Goal: Task Accomplishment & Management: Complete application form

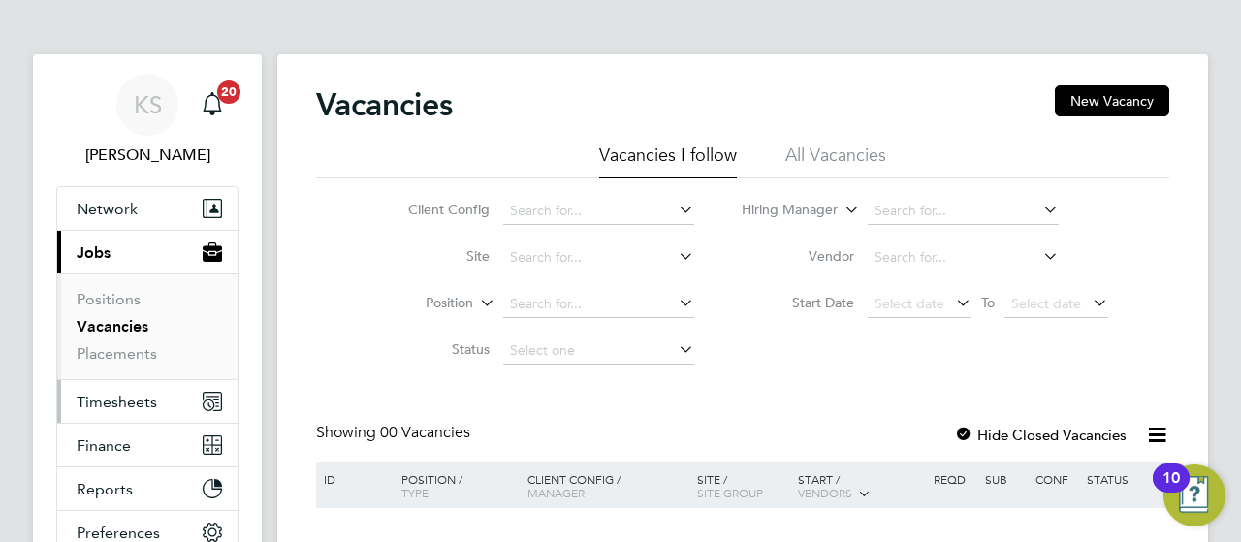
click at [113, 397] on span "Timesheets" at bounding box center [117, 402] width 80 height 18
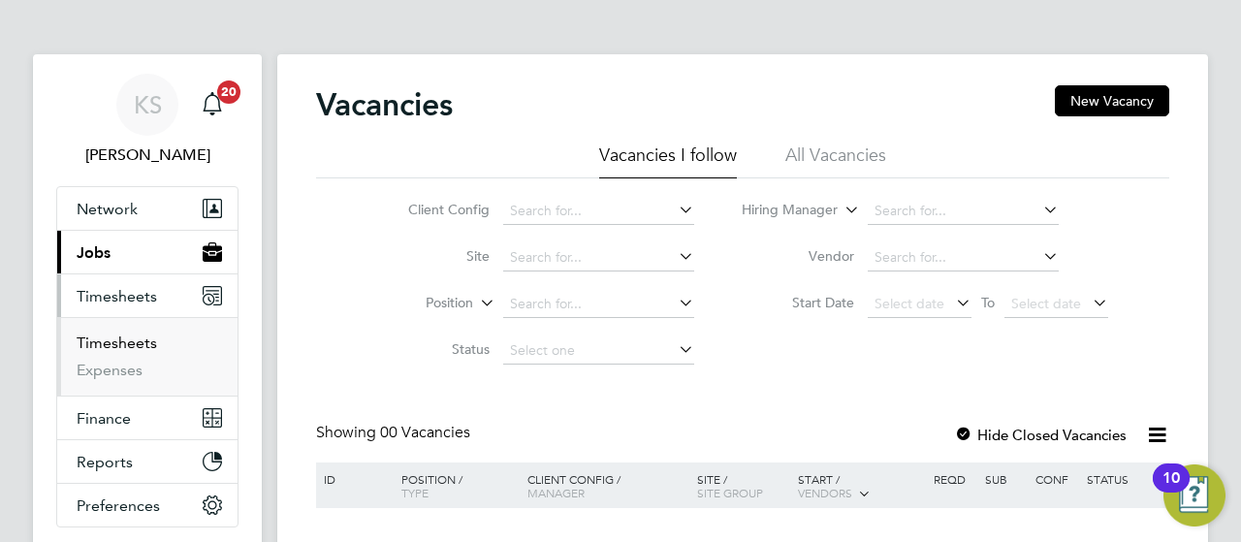
click at [138, 347] on link "Timesheets" at bounding box center [117, 343] width 80 height 18
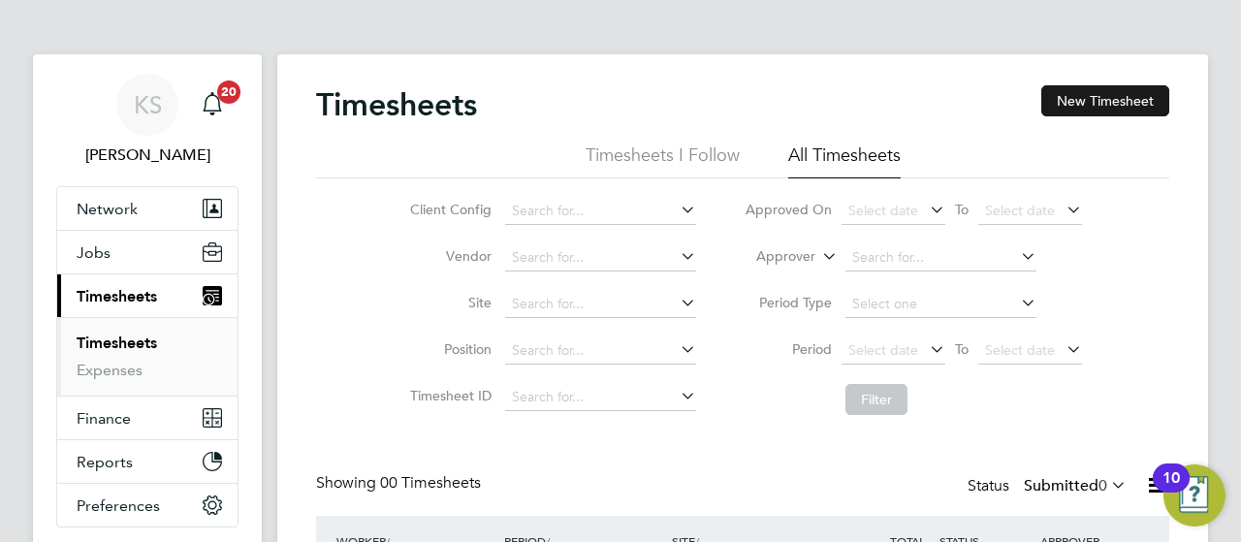
click at [1068, 110] on button "New Timesheet" at bounding box center [1105, 100] width 128 height 31
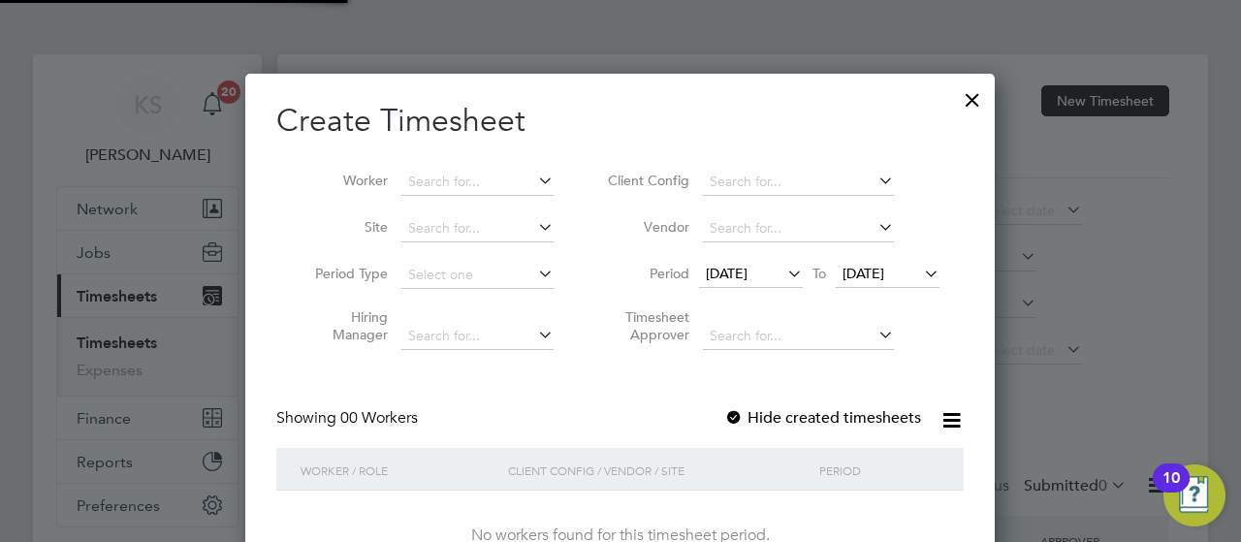
scroll to position [546, 750]
click at [502, 176] on input at bounding box center [477, 182] width 152 height 27
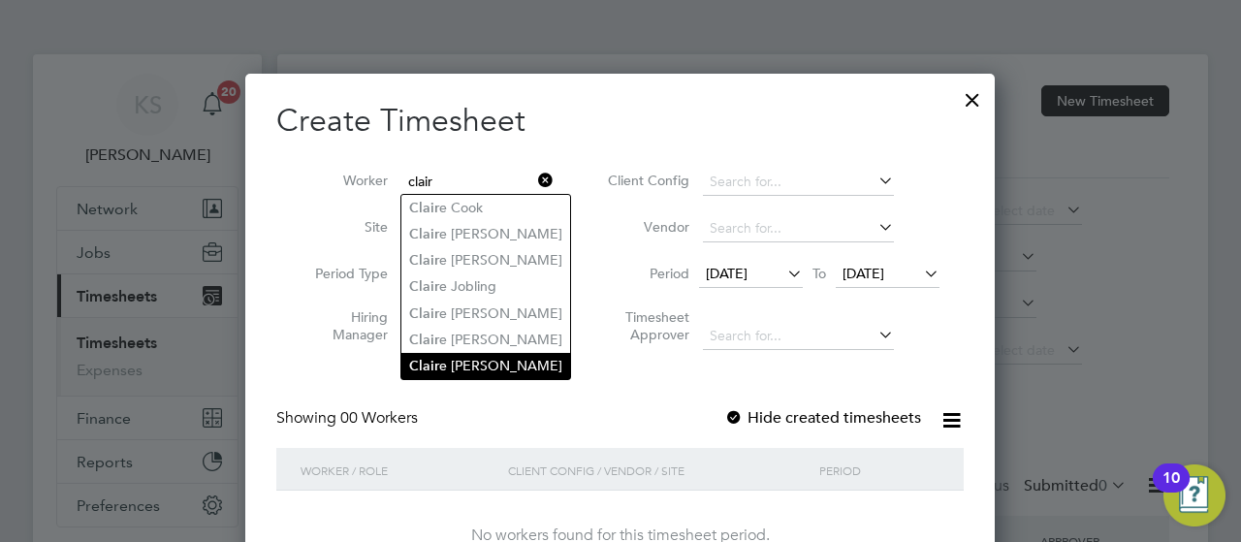
click at [457, 355] on li "[PERSON_NAME]" at bounding box center [485, 366] width 169 height 26
type input "[PERSON_NAME]"
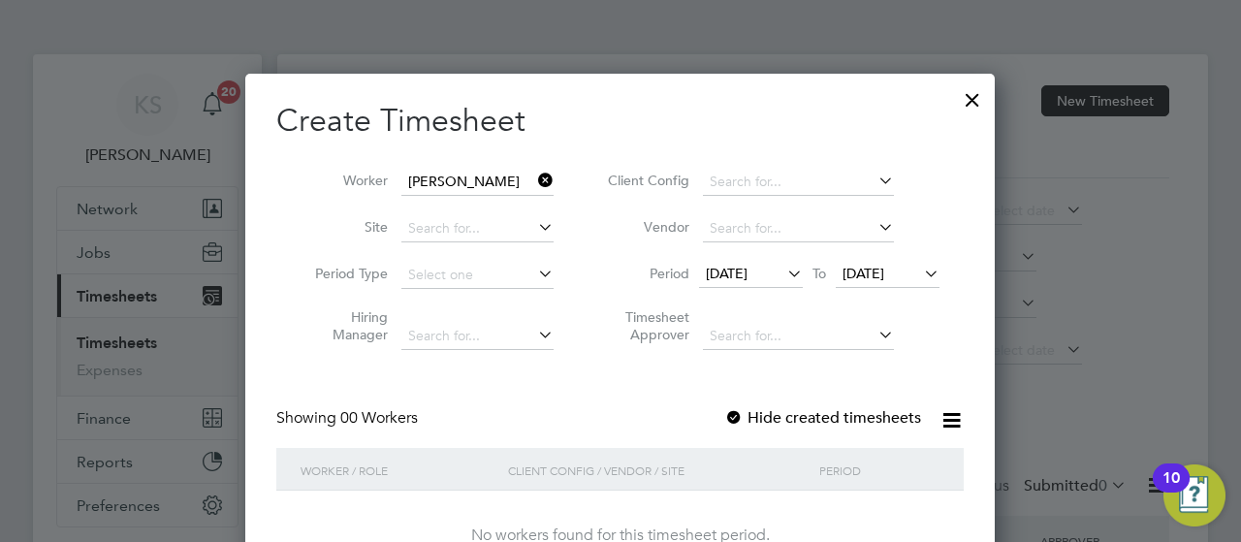
click at [807, 415] on label "Hide created timesheets" at bounding box center [822, 417] width 197 height 19
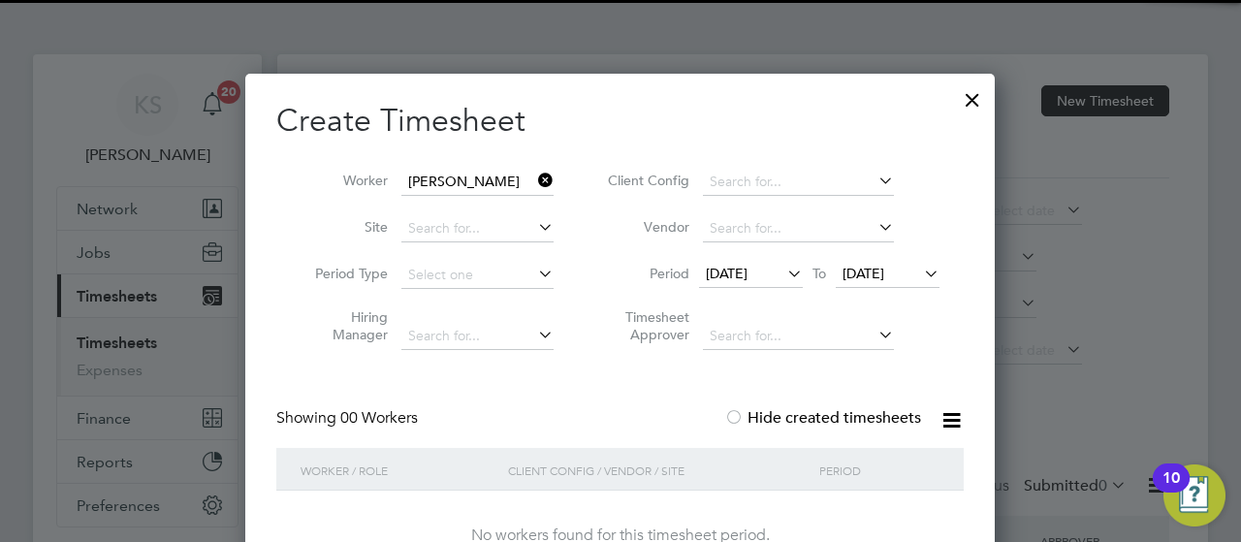
click at [679, 416] on div "Showing 00 Workers Hide created timesheets" at bounding box center [619, 428] width 687 height 40
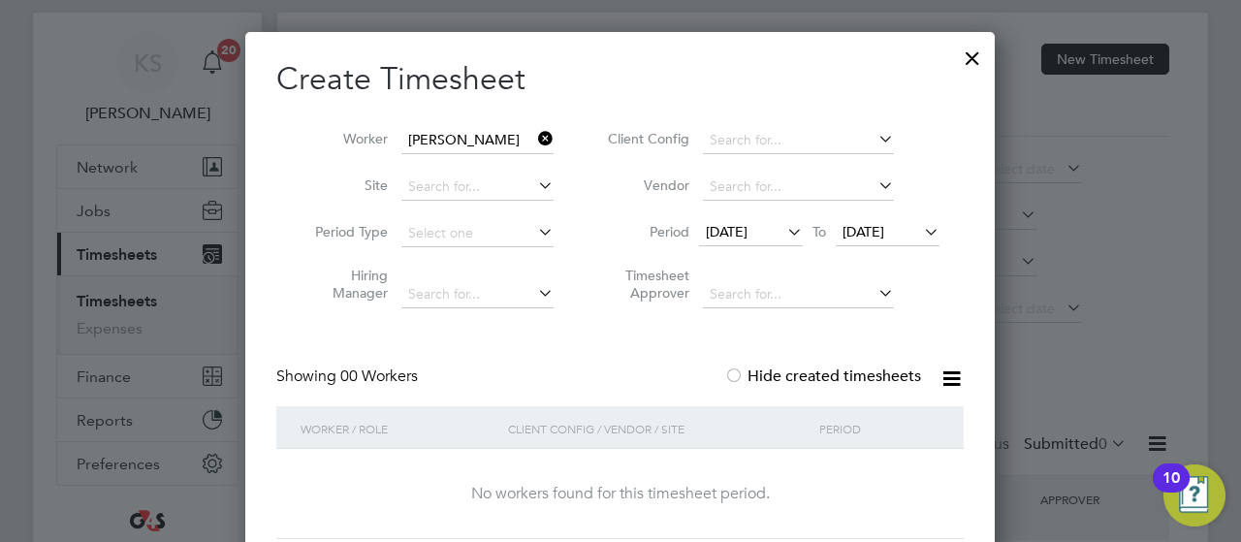
scroll to position [78, 0]
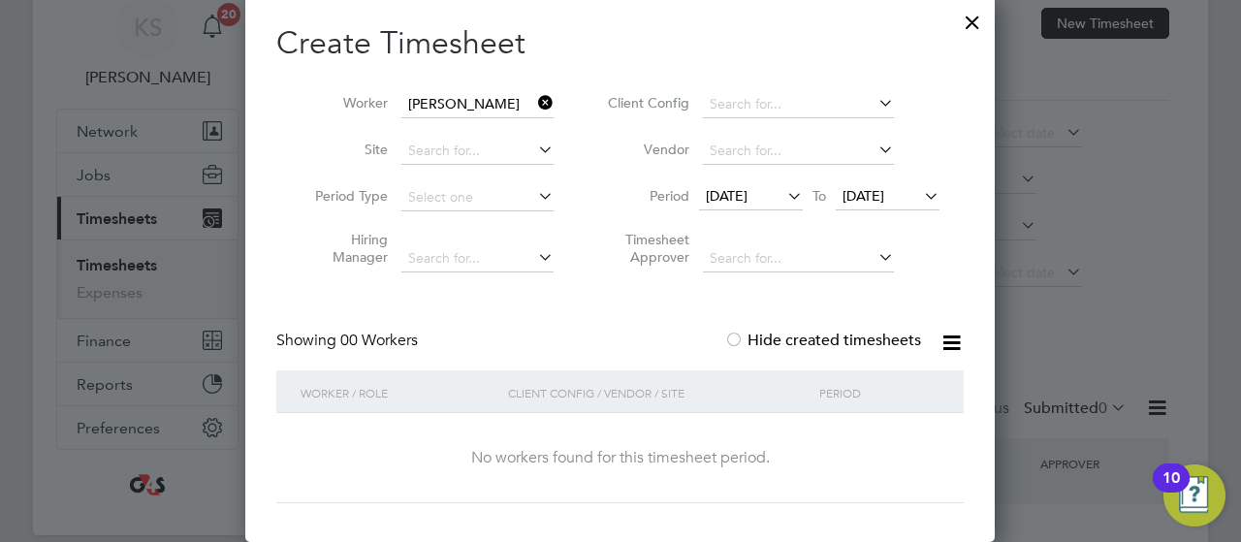
click at [762, 209] on span "[DATE]" at bounding box center [751, 197] width 104 height 26
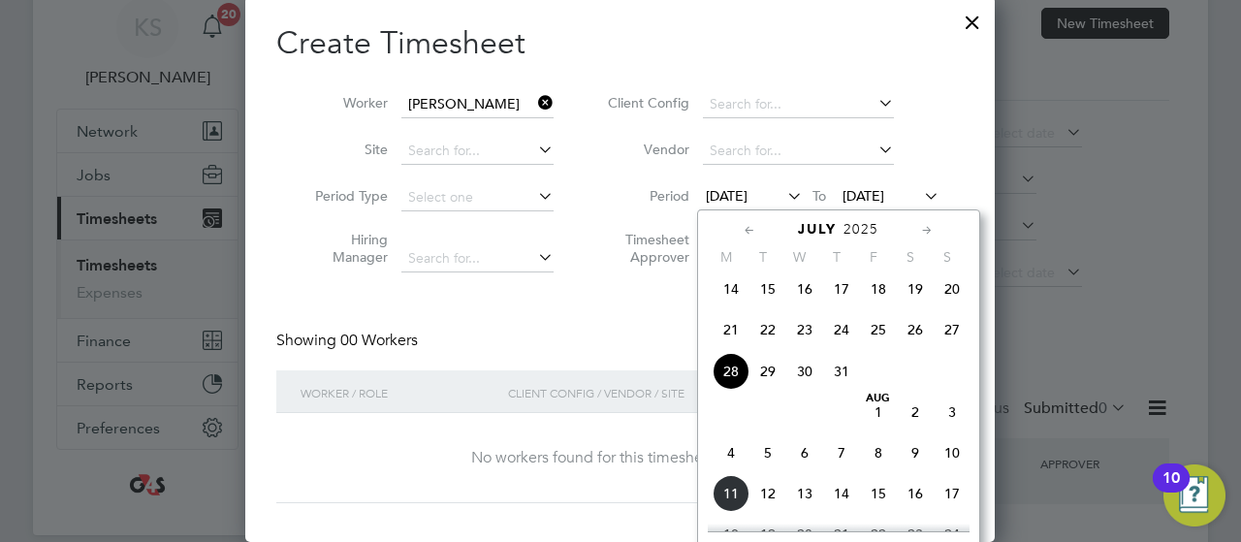
click at [749, 231] on icon at bounding box center [750, 230] width 18 height 21
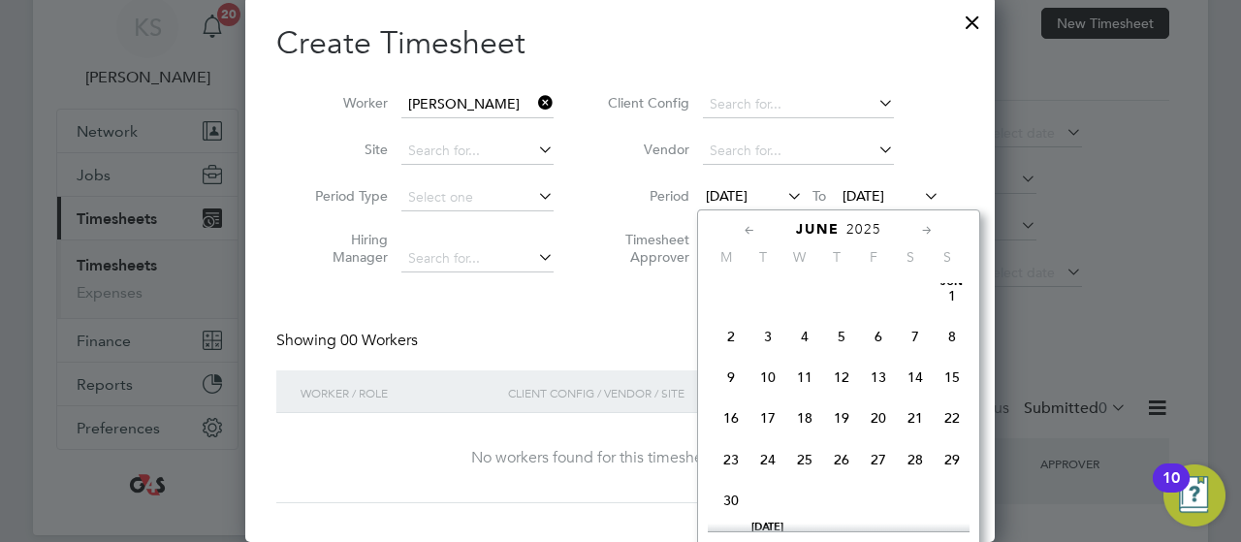
click at [935, 233] on icon at bounding box center [927, 230] width 18 height 21
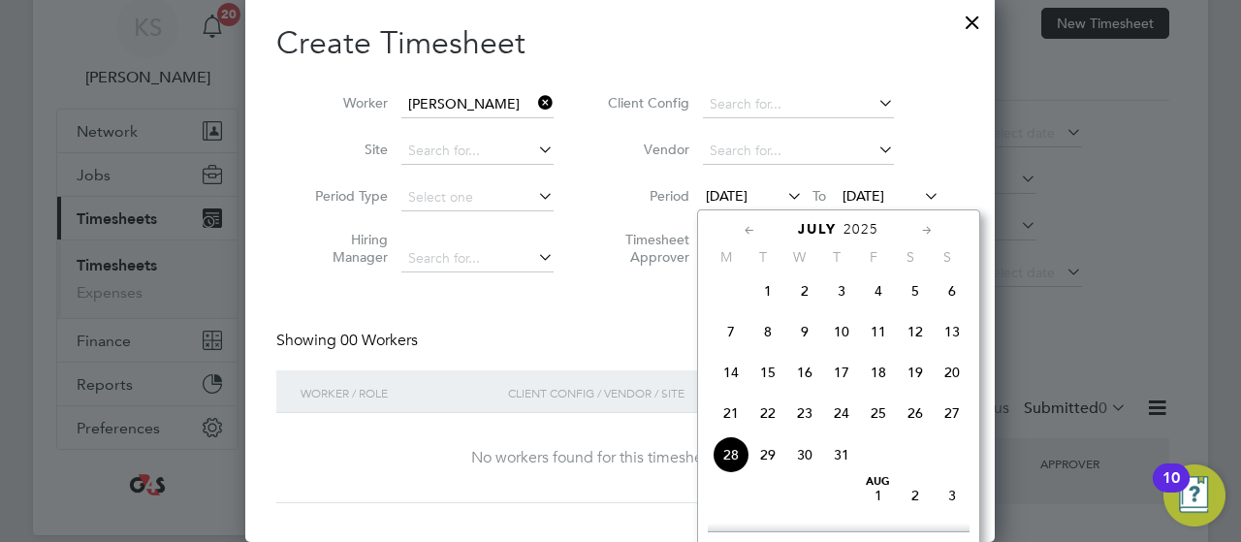
click at [771, 282] on span "[DATE]" at bounding box center [767, 277] width 37 height 10
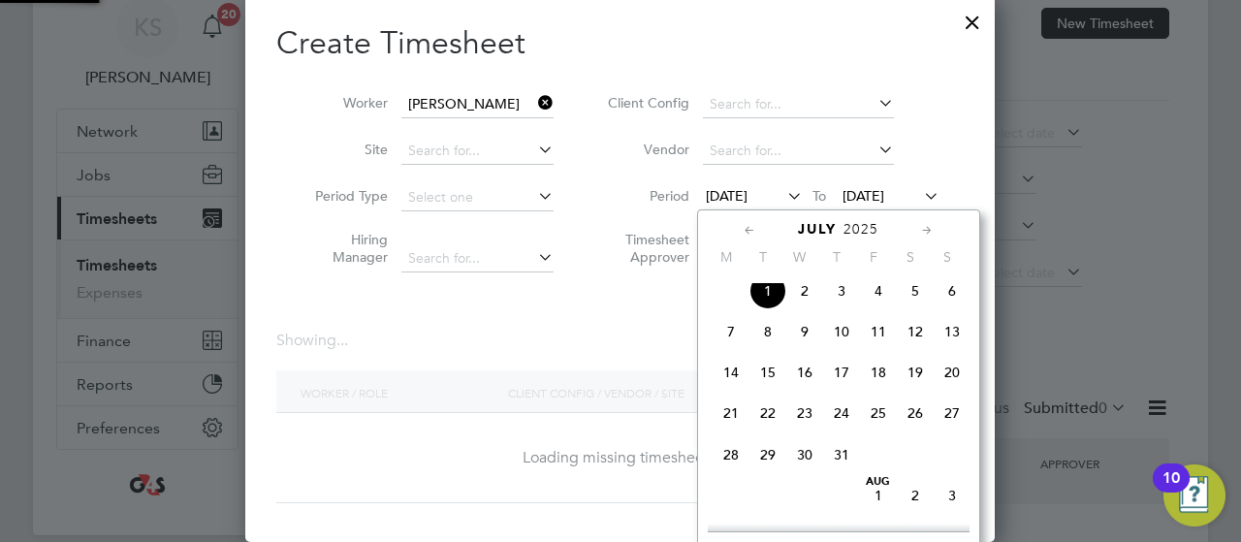
scroll to position [546, 750]
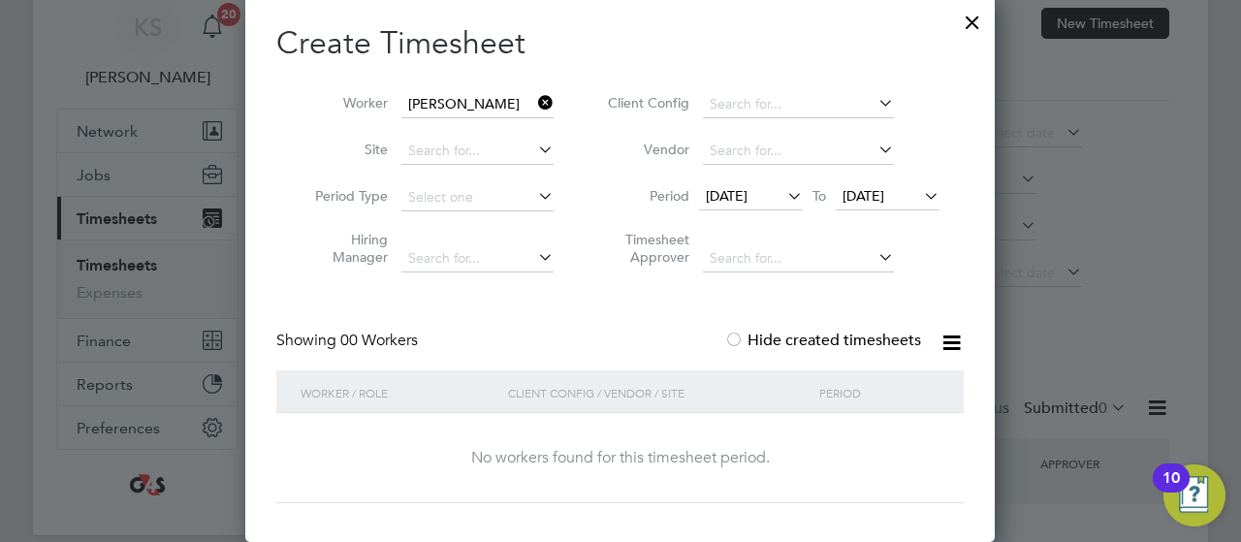
click at [882, 208] on span "[DATE]" at bounding box center [888, 197] width 104 height 26
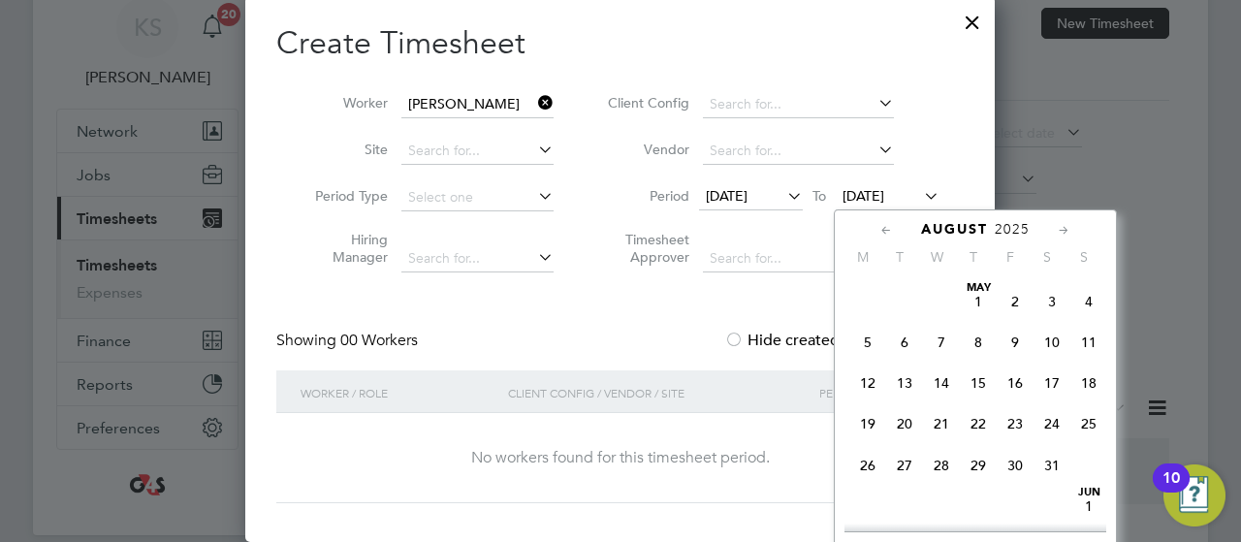
scroll to position [624, 0]
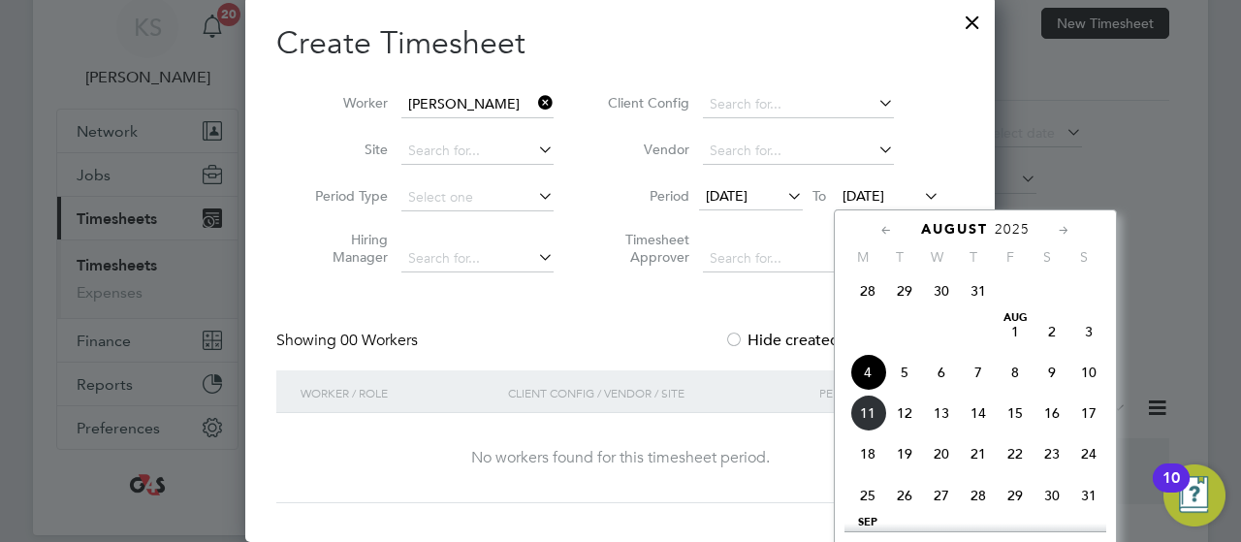
click at [981, 296] on span "31" at bounding box center [978, 290] width 37 height 37
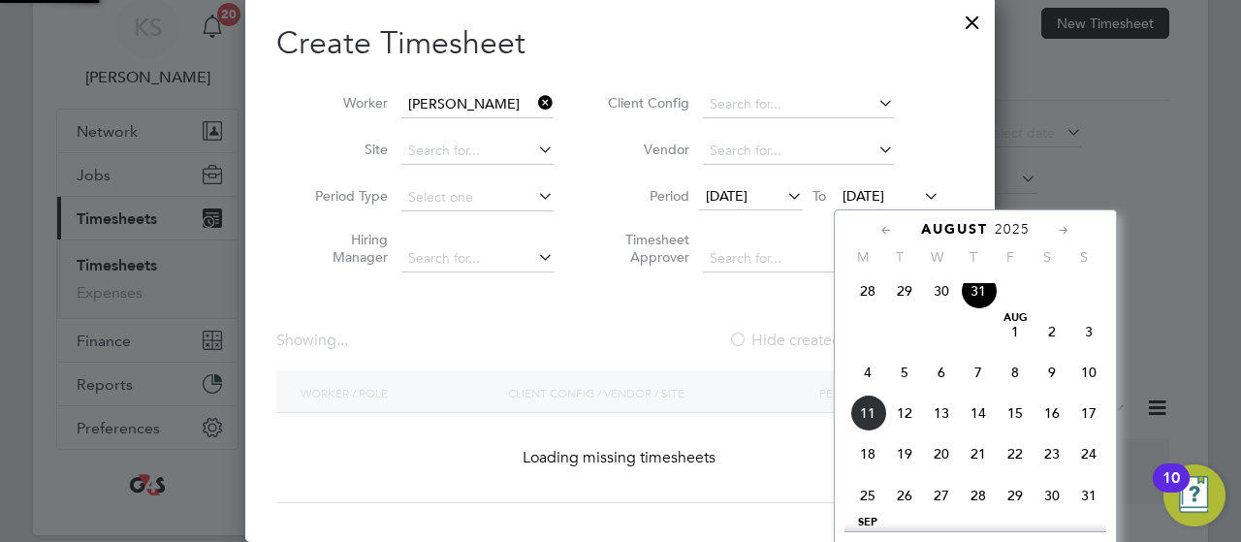
scroll to position [546, 750]
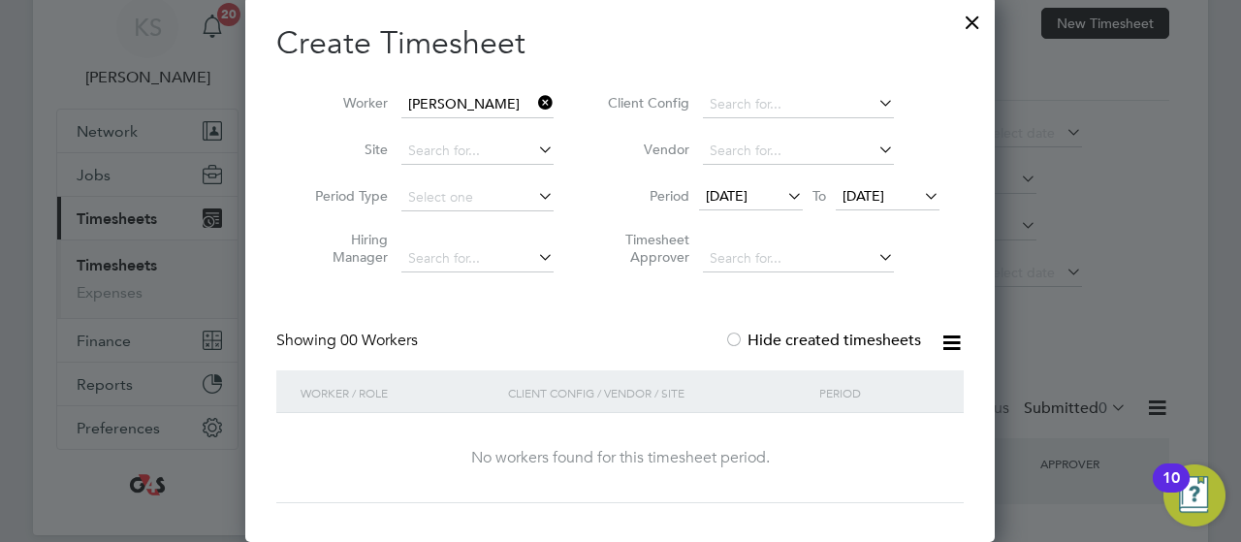
click at [722, 358] on div "Showing 00 Workers Hide created timesheets" at bounding box center [619, 351] width 687 height 40
click at [725, 205] on span "[DATE]" at bounding box center [751, 197] width 104 height 26
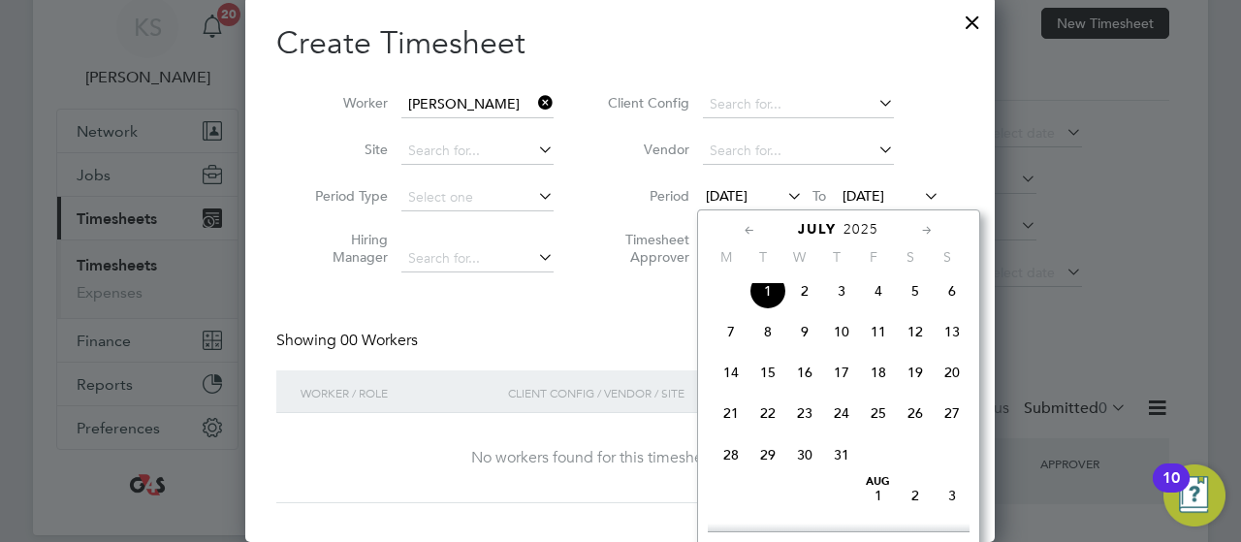
scroll to position [582, 0]
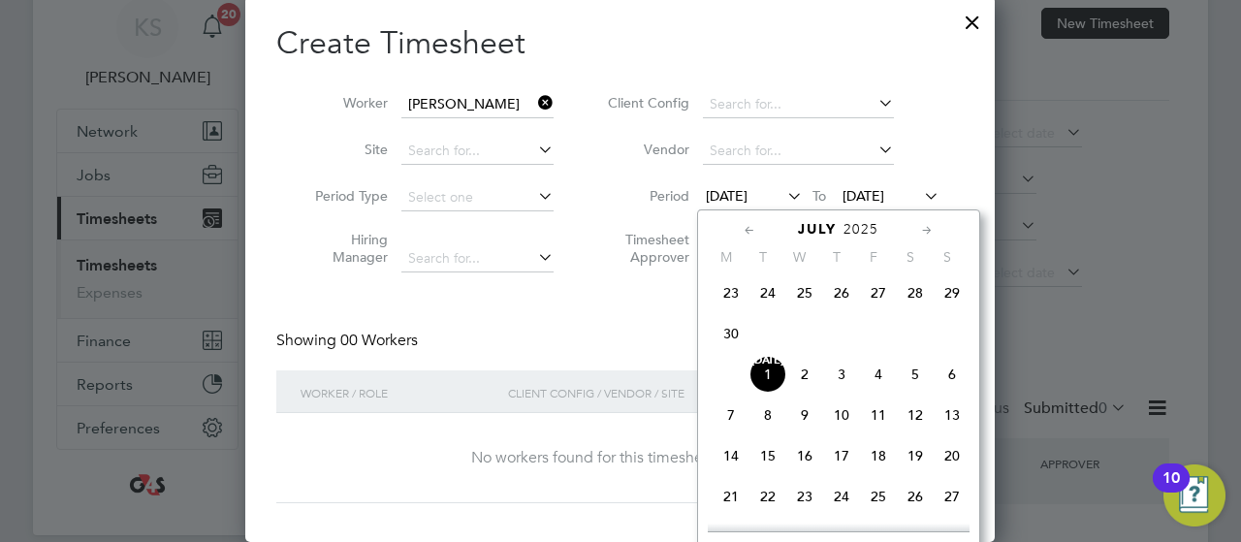
click at [725, 205] on span "[DATE]" at bounding box center [751, 197] width 104 height 26
click at [640, 210] on li "Period [DATE] To [DATE]" at bounding box center [771, 198] width 386 height 47
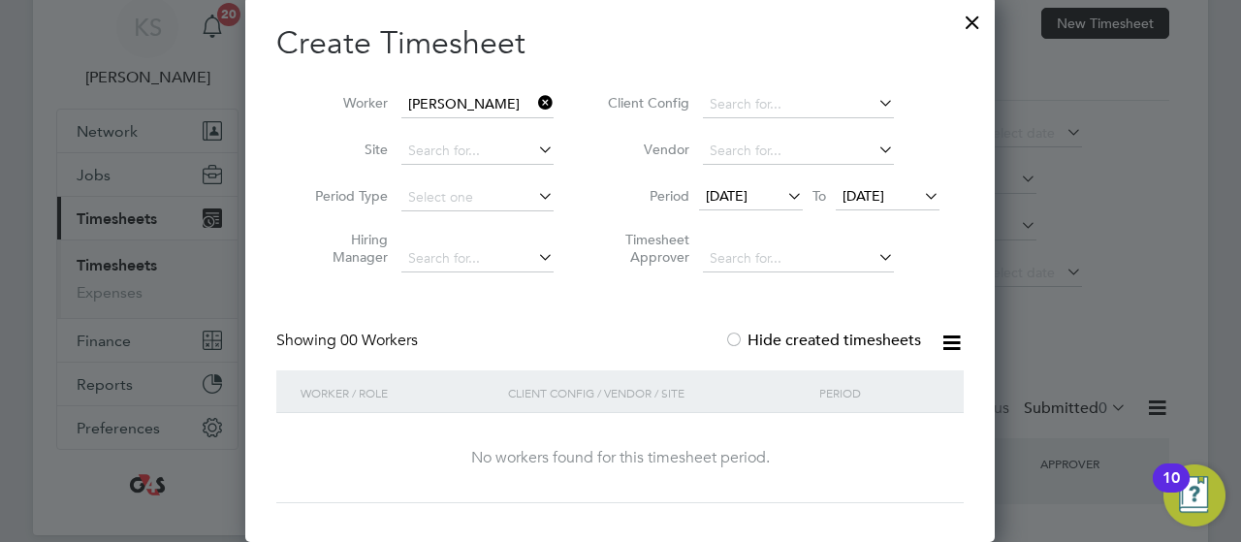
click at [802, 343] on label "Hide created timesheets" at bounding box center [822, 340] width 197 height 19
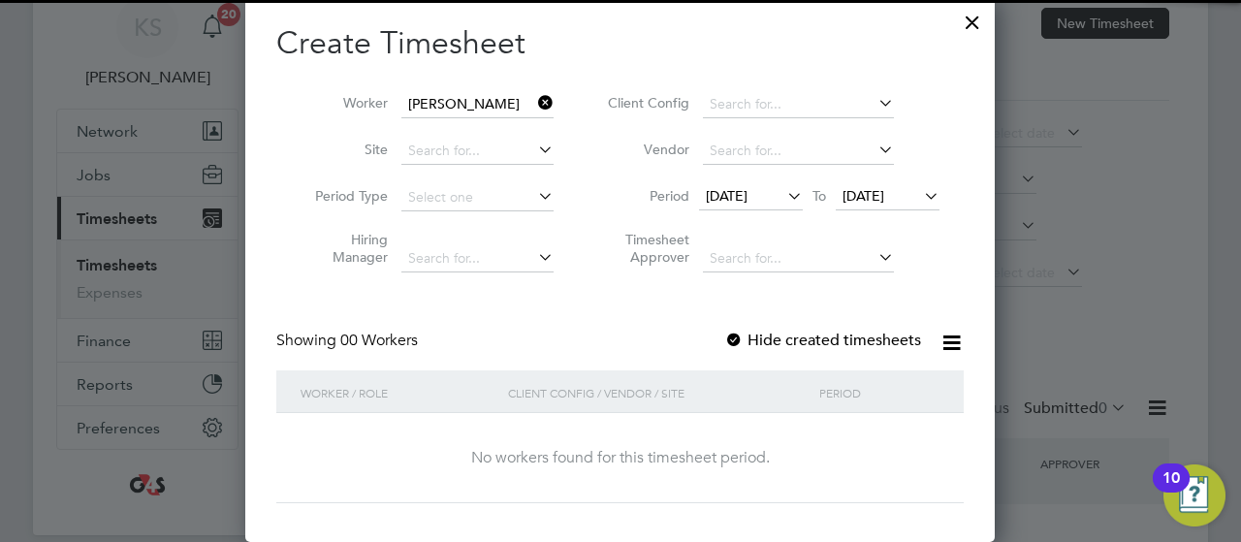
click at [802, 343] on label "Hide created timesheets" at bounding box center [822, 340] width 197 height 19
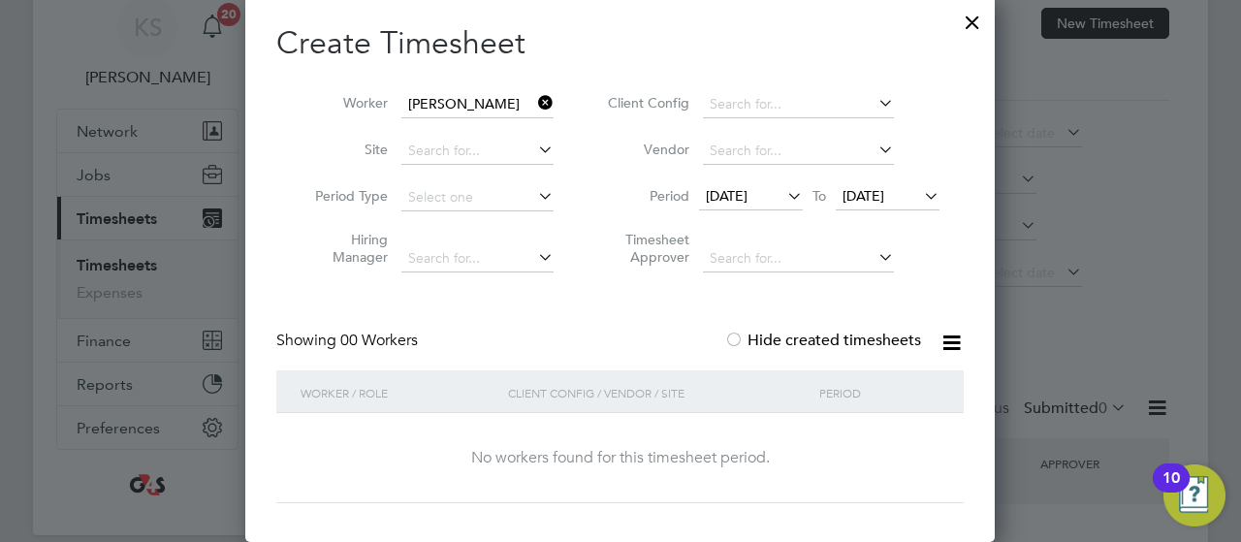
click at [871, 193] on span "[DATE]" at bounding box center [864, 195] width 42 height 17
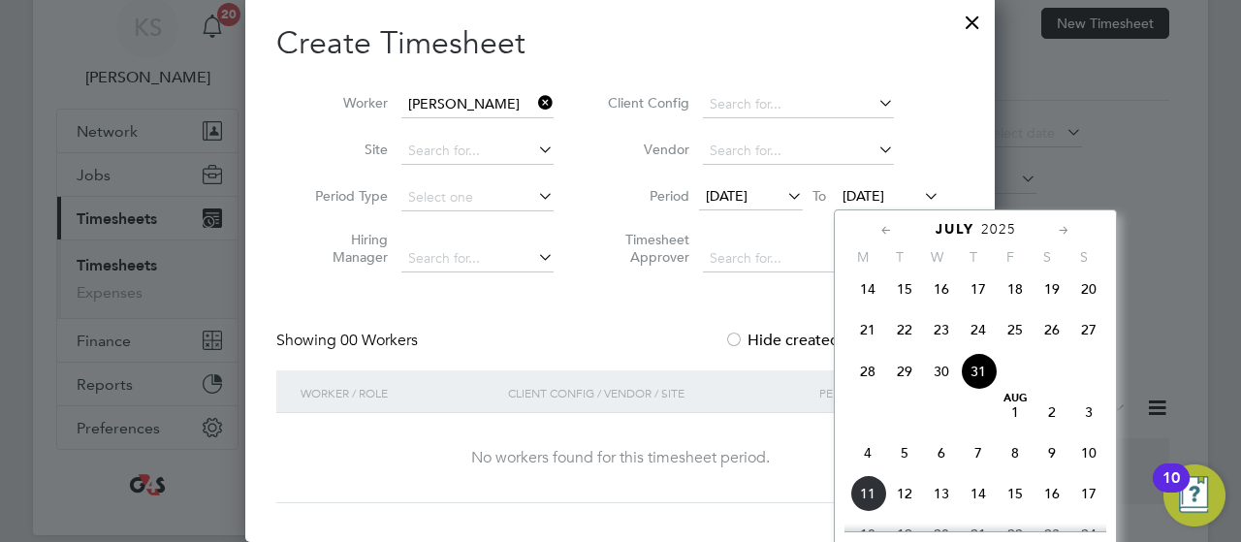
click at [870, 471] on span "4" at bounding box center [867, 452] width 37 height 37
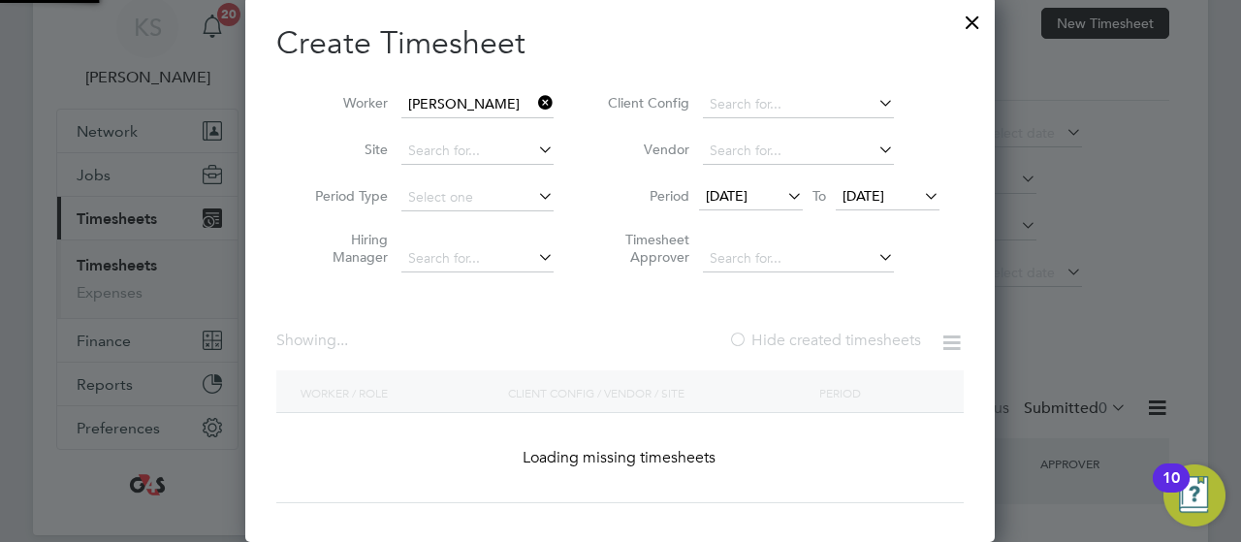
scroll to position [546, 750]
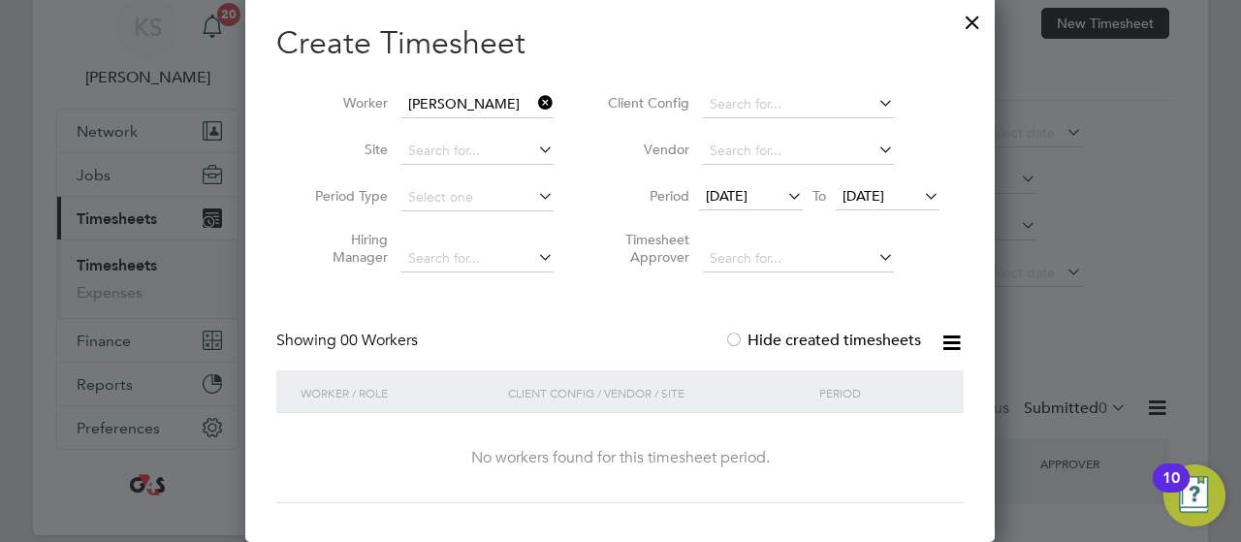
click at [970, 26] on div at bounding box center [972, 17] width 35 height 35
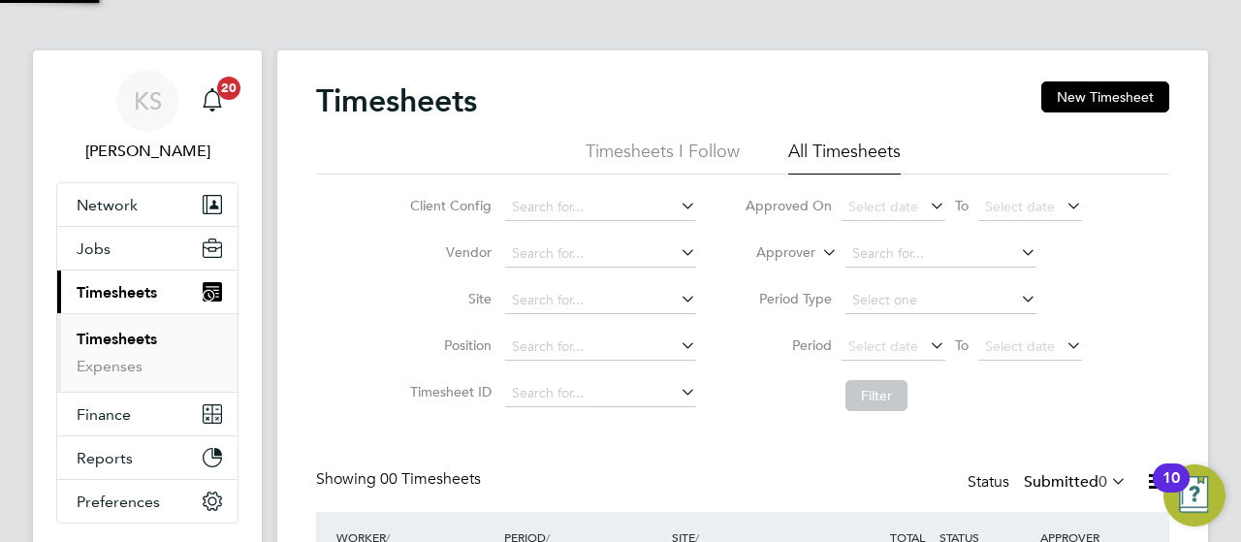
scroll to position [0, 0]
